Goal: Register for event/course

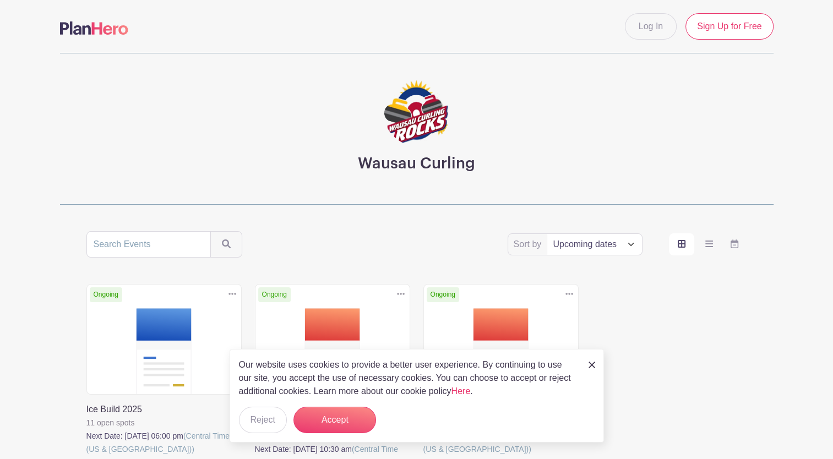
click at [590, 365] on img at bounding box center [592, 365] width 7 height 7
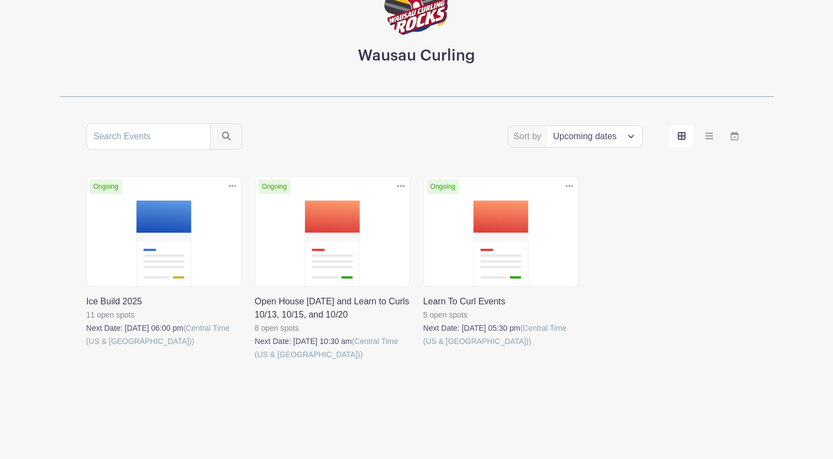
scroll to position [108, 0]
click at [86, 348] on link at bounding box center [86, 348] width 0 height 0
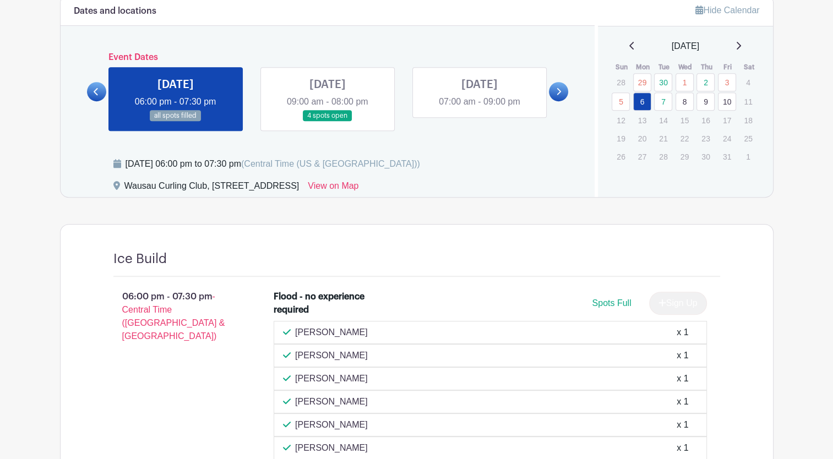
scroll to position [465, 0]
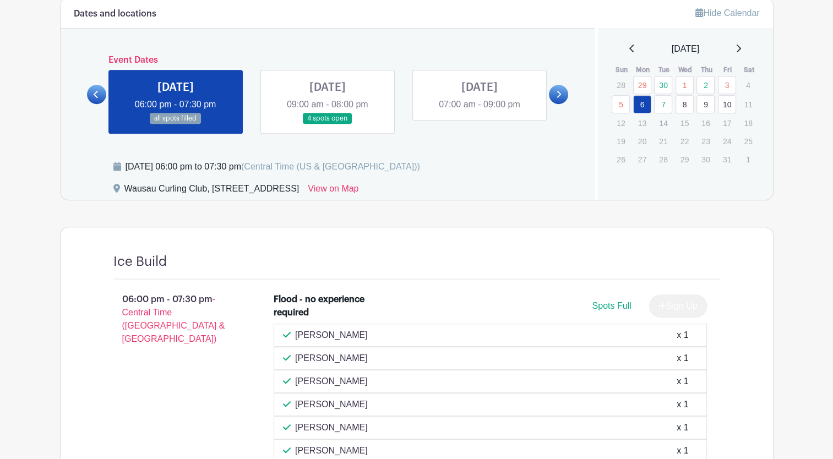
click at [328, 124] on link at bounding box center [328, 124] width 0 height 0
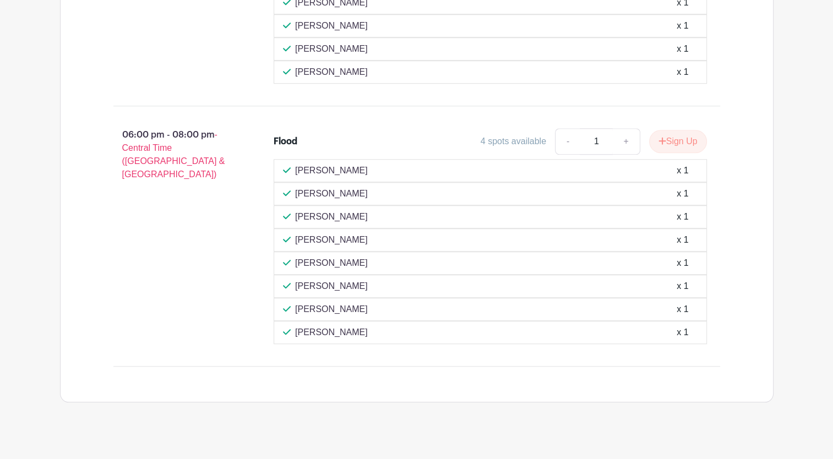
scroll to position [962, 0]
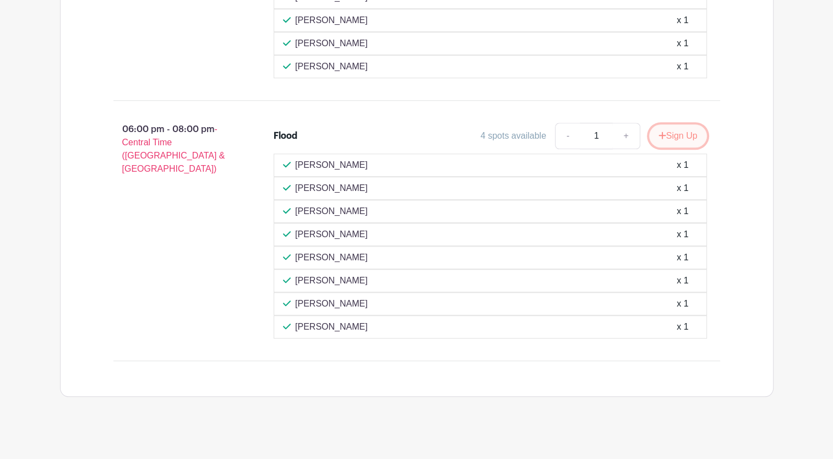
click at [687, 134] on button "Sign Up" at bounding box center [678, 135] width 58 height 23
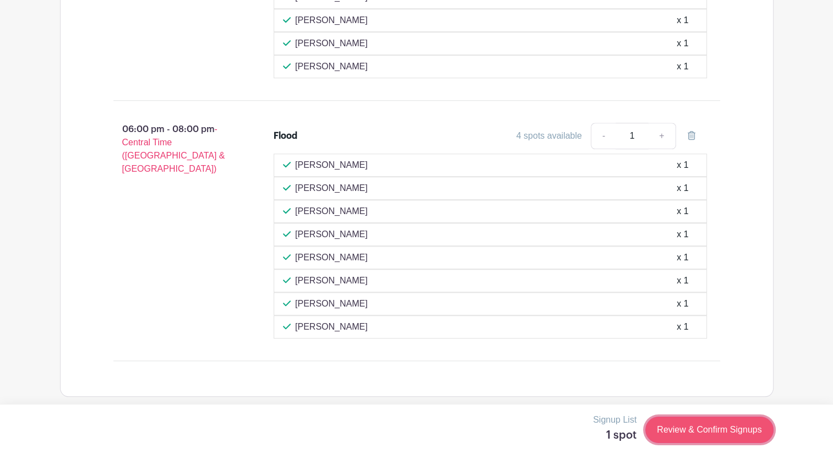
click at [723, 429] on link "Review & Confirm Signups" at bounding box center [710, 430] width 128 height 26
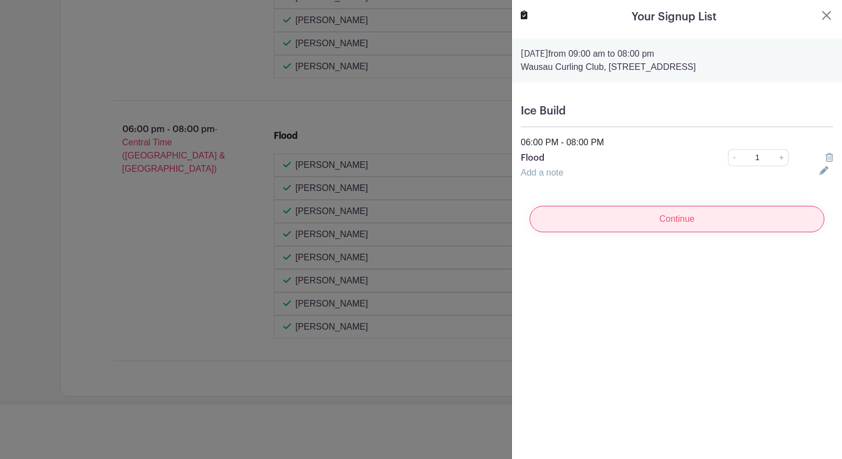
click at [665, 221] on input "Continue" at bounding box center [676, 219] width 295 height 26
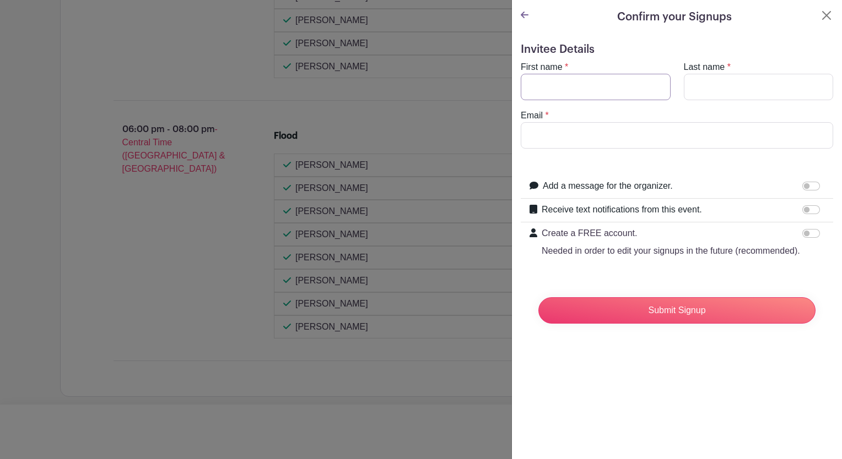
click at [558, 82] on input "First name" at bounding box center [595, 87] width 150 height 26
type input "[PERSON_NAME]"
type input "Radies"
type input "[EMAIL_ADDRESS][DOMAIN_NAME]"
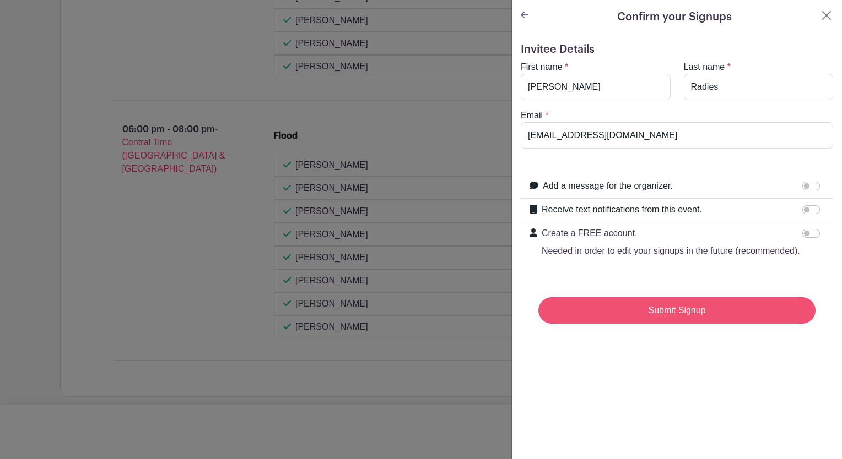
click at [654, 324] on input "Submit Signup" at bounding box center [676, 310] width 277 height 26
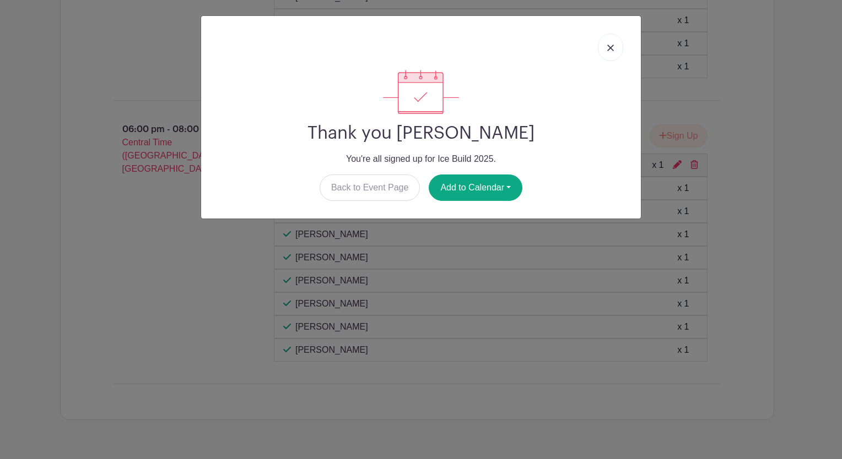
click at [612, 48] on img at bounding box center [610, 48] width 7 height 7
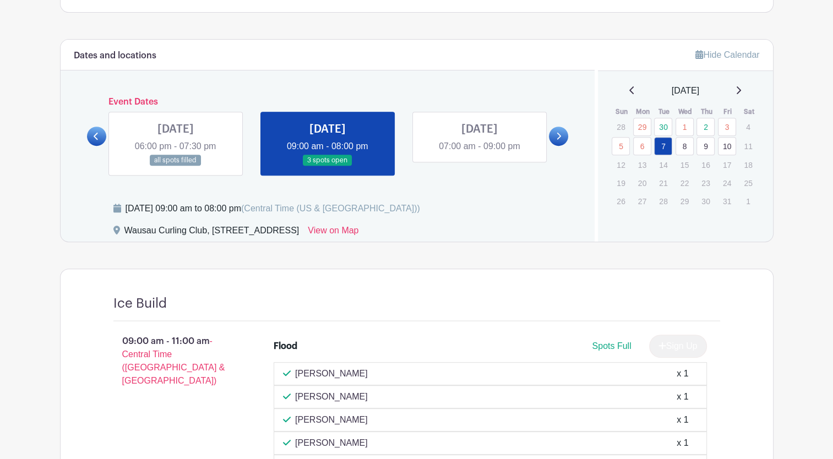
scroll to position [421, 0]
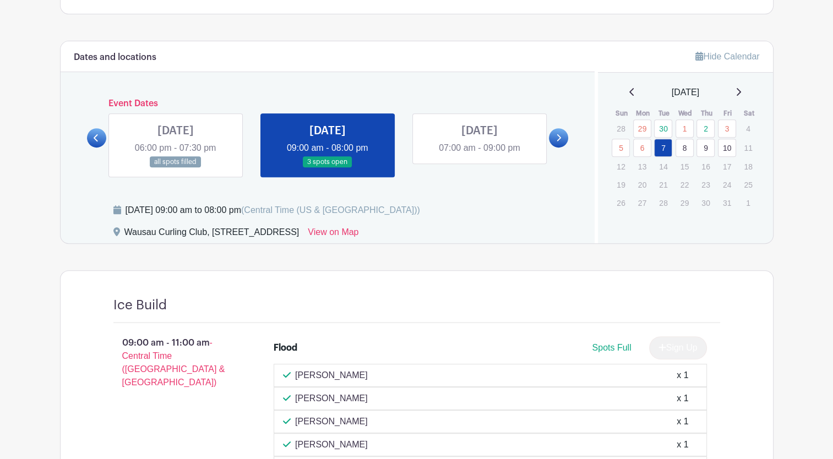
click at [480, 155] on link at bounding box center [480, 155] width 0 height 0
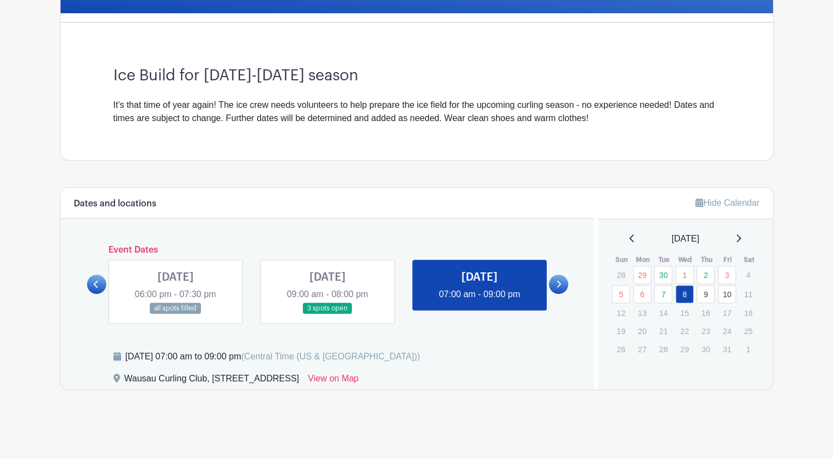
scroll to position [273, 0]
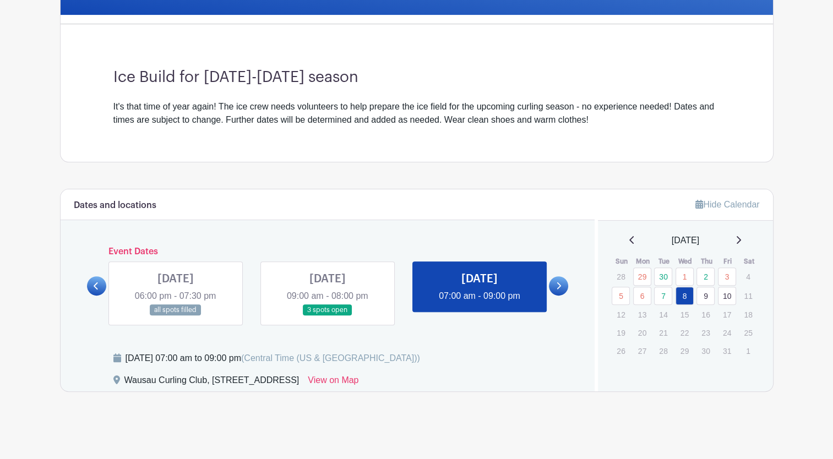
click at [480, 303] on link at bounding box center [480, 303] width 0 height 0
click at [558, 285] on icon at bounding box center [558, 286] width 5 height 8
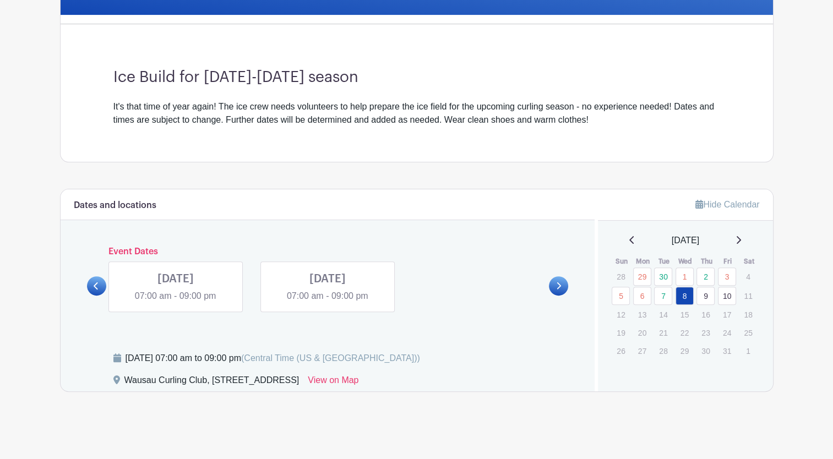
scroll to position [260, 0]
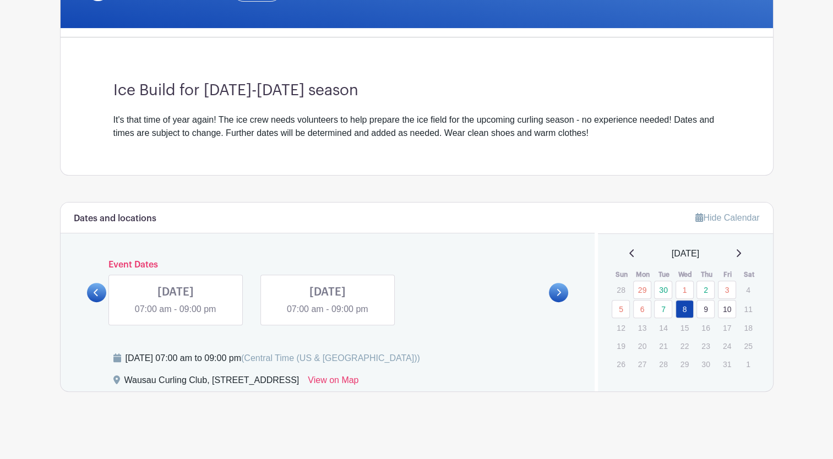
click at [93, 292] on link at bounding box center [96, 292] width 19 height 19
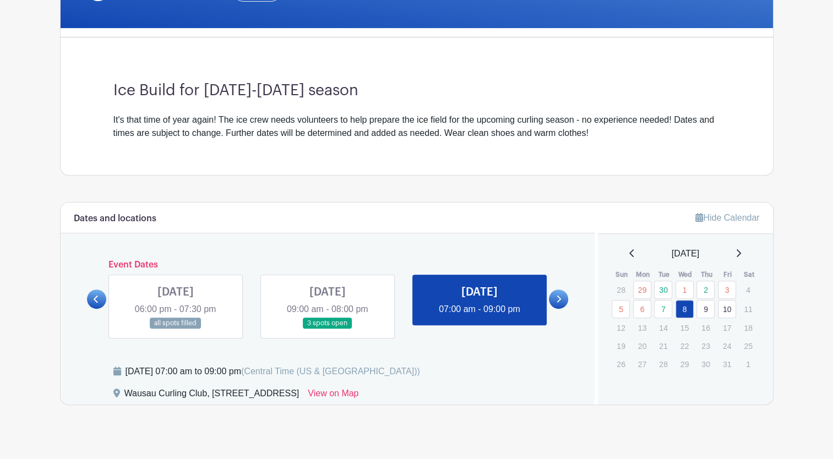
click at [480, 316] on link at bounding box center [480, 316] width 0 height 0
click at [328, 329] on link at bounding box center [328, 329] width 0 height 0
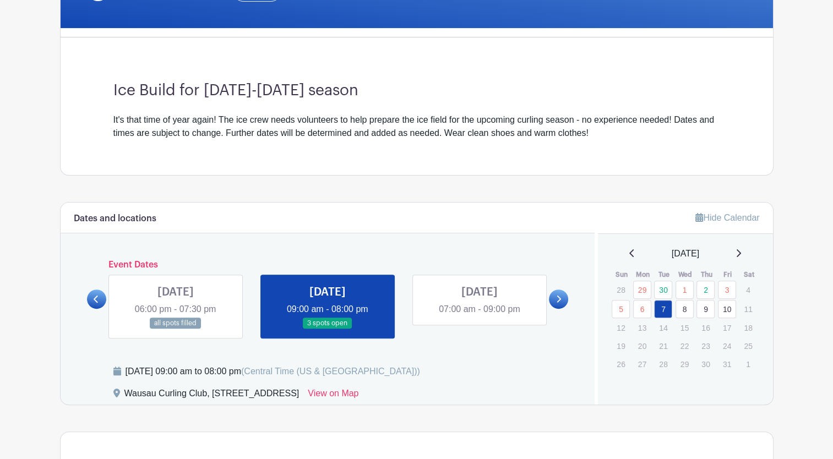
click at [328, 329] on link at bounding box center [328, 329] width 0 height 0
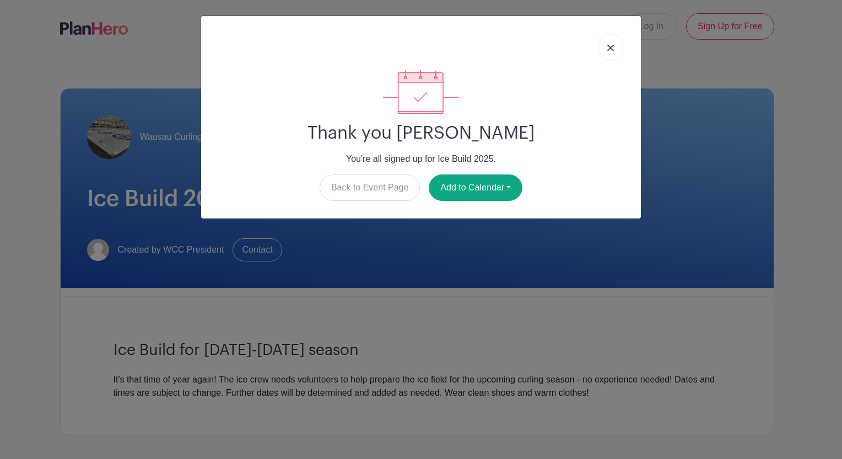
click at [604, 49] on link at bounding box center [610, 48] width 25 height 28
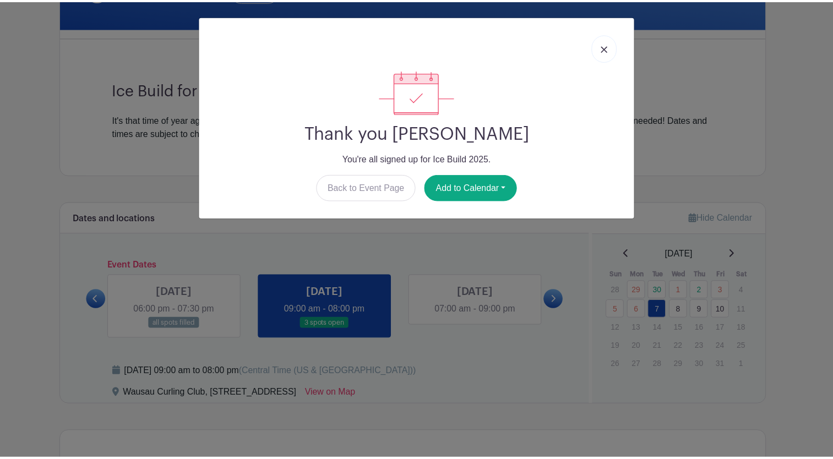
scroll to position [273, 0]
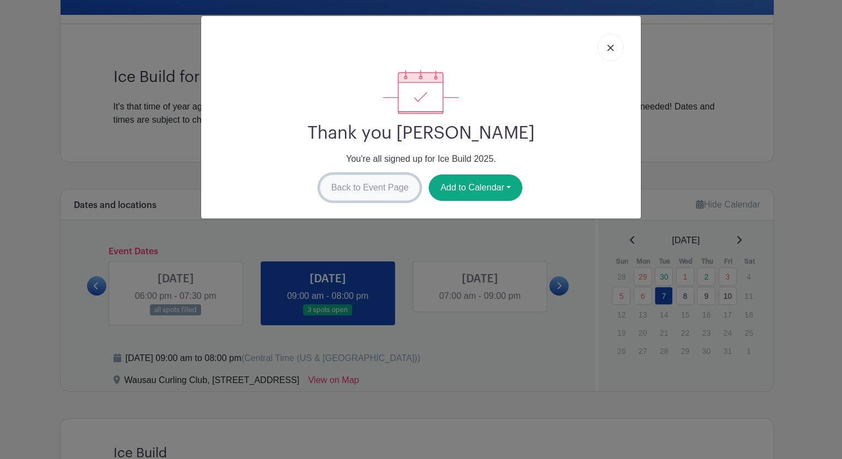
click at [368, 193] on link "Back to Event Page" at bounding box center [369, 188] width 101 height 26
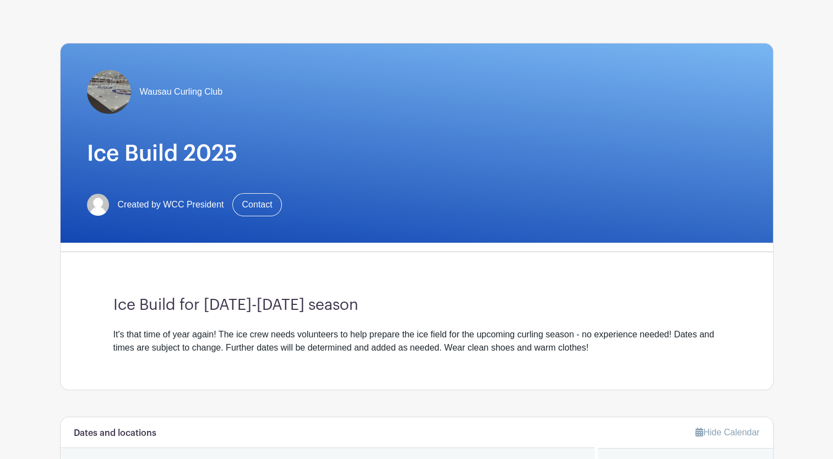
scroll to position [0, 0]
